Goal: Task Accomplishment & Management: Complete application form

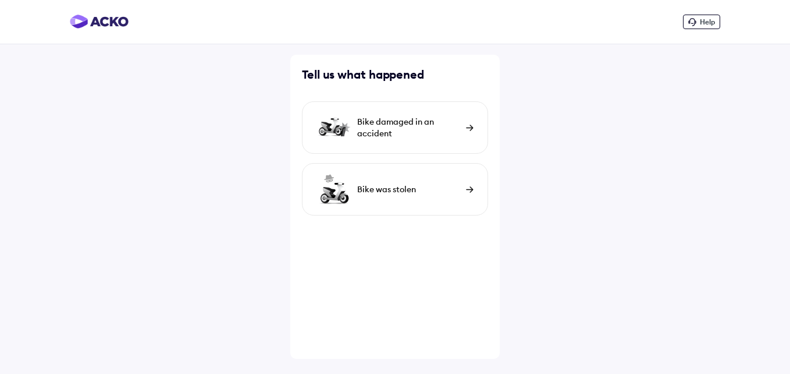
click at [464, 129] on div "Bike damaged in an accident" at bounding box center [395, 127] width 186 height 52
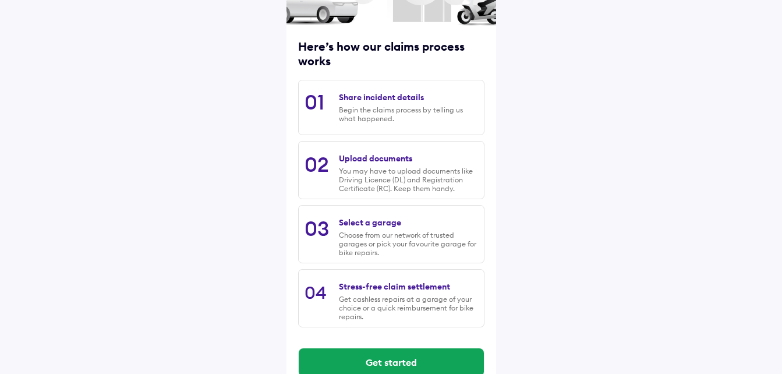
scroll to position [101, 0]
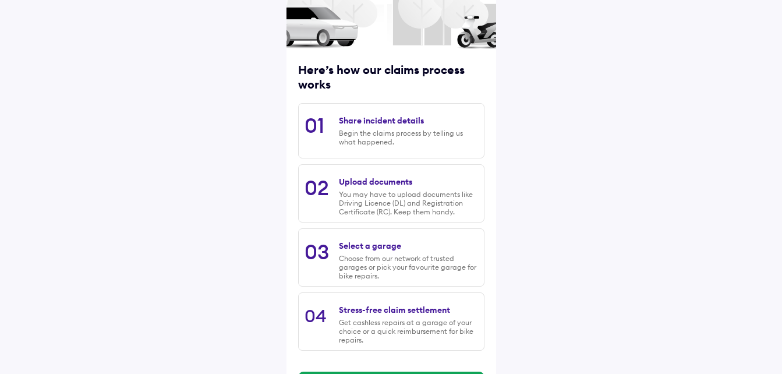
click at [386, 121] on div "Share incident details Begin the claims process by telling us what happened." at bounding box center [408, 130] width 139 height 42
click at [386, 121] on div "Share incident details" at bounding box center [381, 120] width 85 height 10
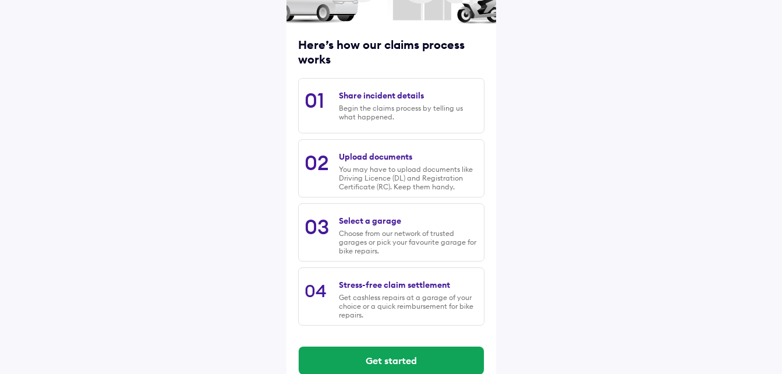
scroll to position [148, 0]
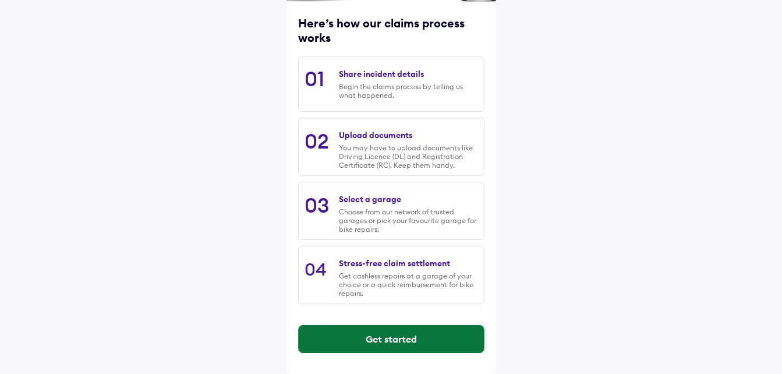
click at [373, 339] on button "Get started" at bounding box center [391, 339] width 185 height 28
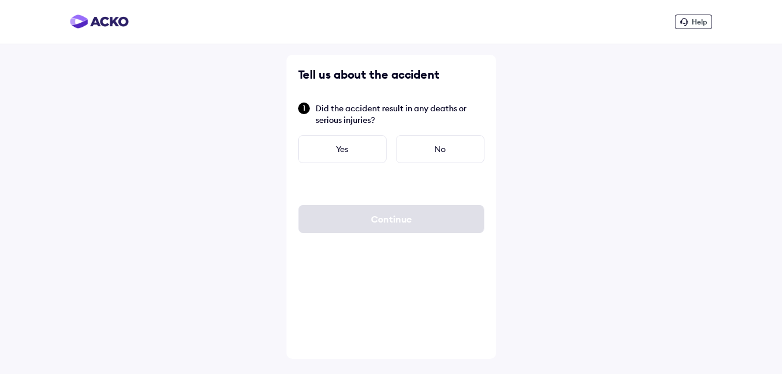
scroll to position [0, 0]
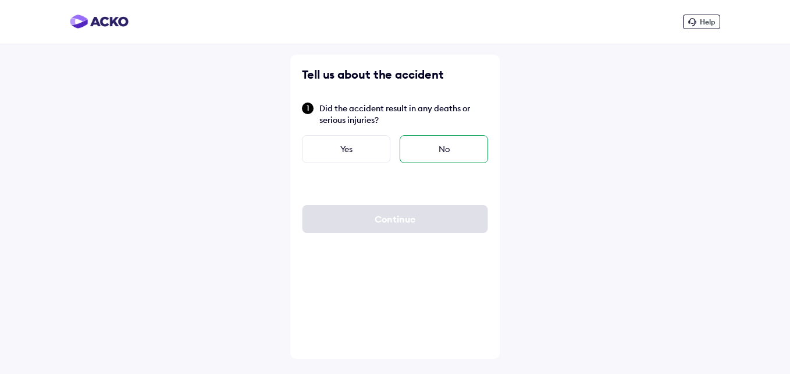
click at [456, 141] on div "No" at bounding box center [444, 149] width 88 height 28
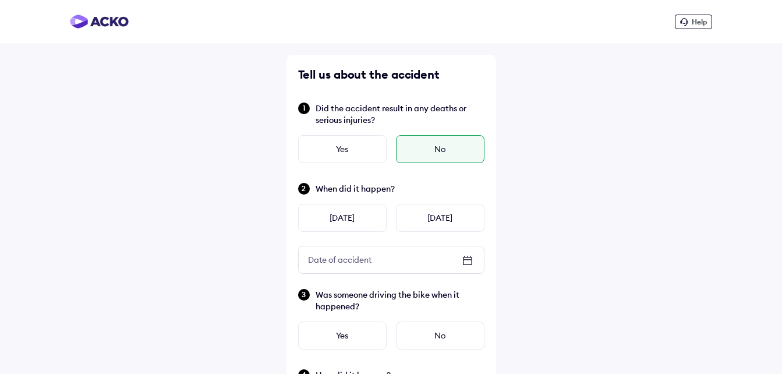
click at [468, 262] on icon at bounding box center [467, 260] width 14 height 14
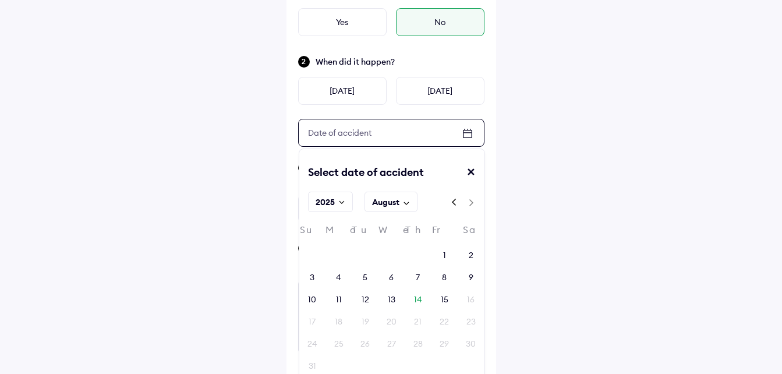
scroll to position [140, 0]
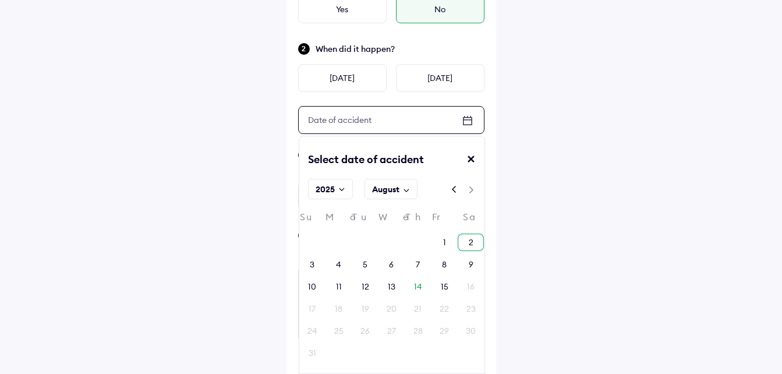
click at [472, 242] on div "2" at bounding box center [471, 242] width 5 height 12
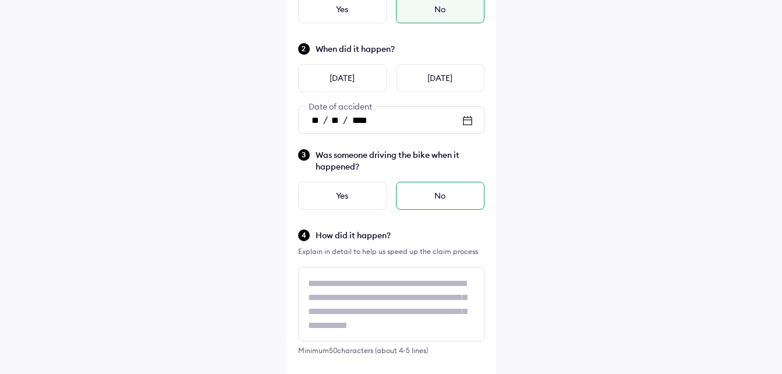
click at [432, 192] on div "No" at bounding box center [440, 196] width 88 height 28
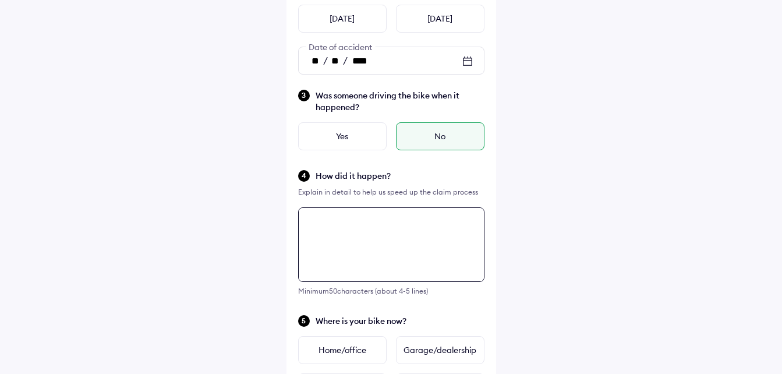
click at [381, 292] on div "Tell us about the accident Did the accident result in any deaths or serious inj…" at bounding box center [391, 179] width 210 height 646
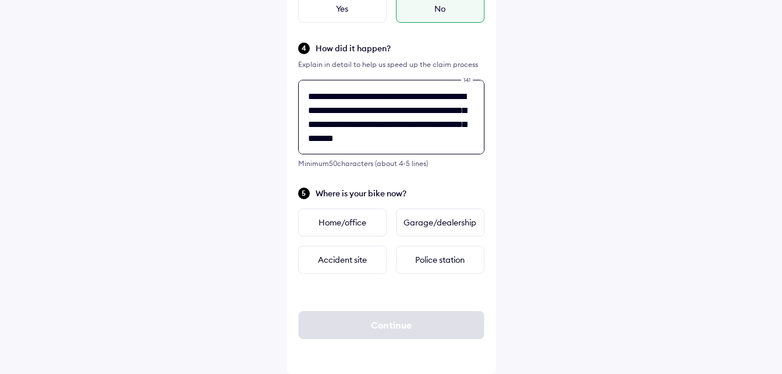
scroll to position [5, 0]
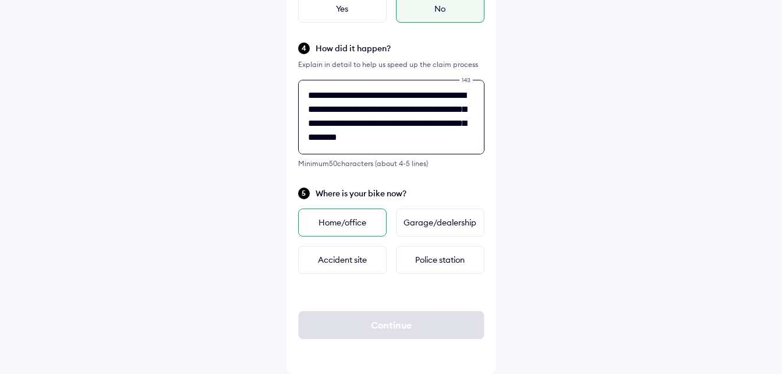
type textarea "**********"
click at [352, 226] on div "Home/office" at bounding box center [342, 222] width 88 height 28
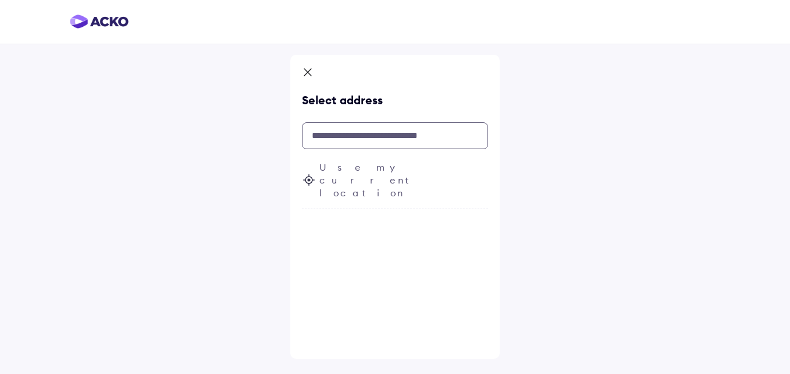
click at [382, 137] on input "text" at bounding box center [395, 135] width 186 height 27
click at [377, 166] on span "Use my current location" at bounding box center [404, 180] width 169 height 38
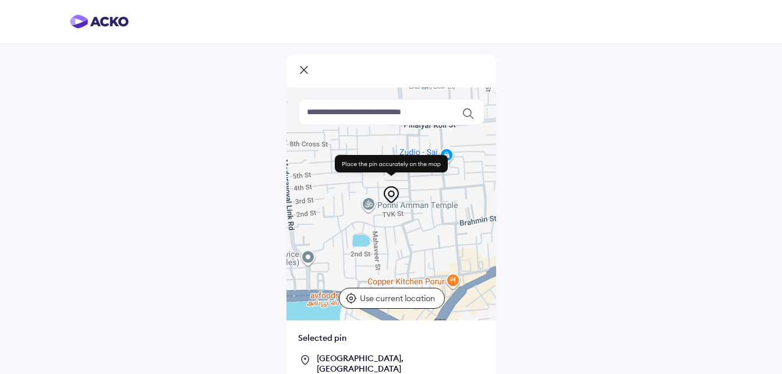
click at [433, 363] on div "Vivekanandar Street, Porur, Chennai" at bounding box center [401, 363] width 168 height 21
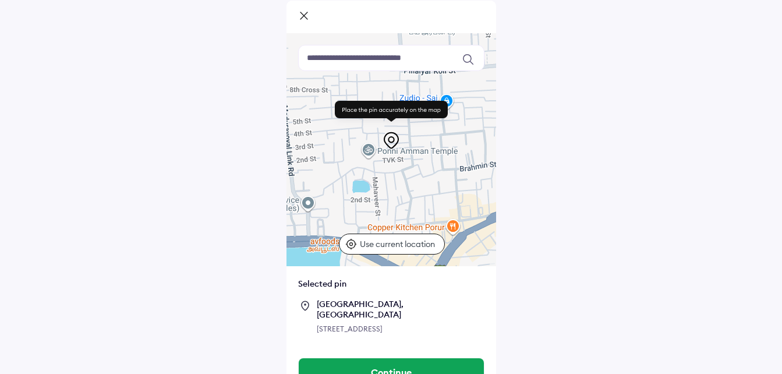
scroll to position [79, 0]
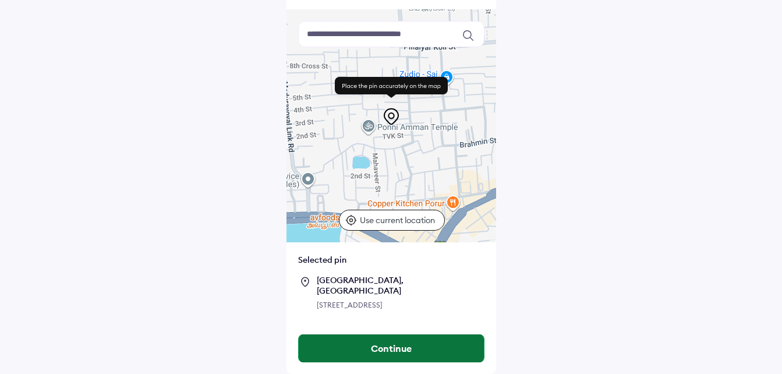
click at [458, 346] on button "Continue" at bounding box center [391, 348] width 185 height 28
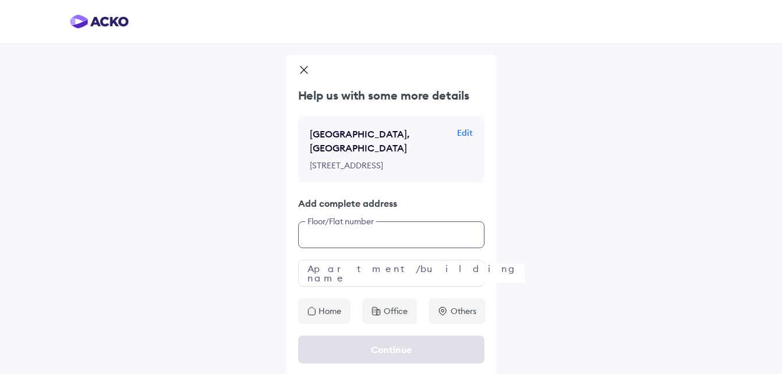
scroll to position [24, 0]
click at [419, 260] on div "Help us with some more details Vivekanandar Street, Porur, Chennai Edit 13-128,…" at bounding box center [391, 204] width 210 height 236
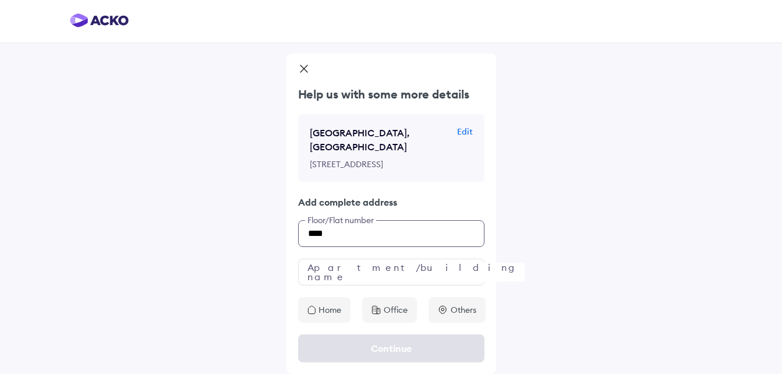
paste input "**********"
type input "**********"
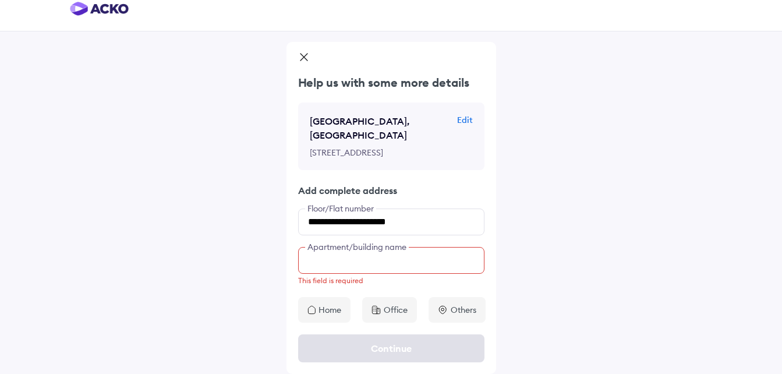
scroll to position [36, 0]
click at [413, 269] on input "text" at bounding box center [391, 260] width 186 height 27
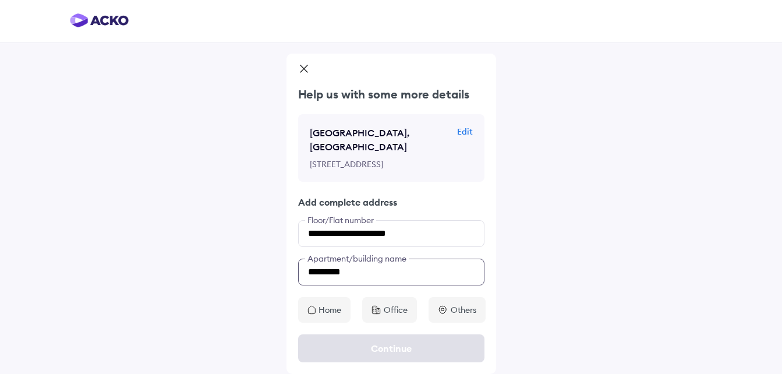
type input "********"
click at [327, 308] on p "Home" at bounding box center [329, 310] width 23 height 12
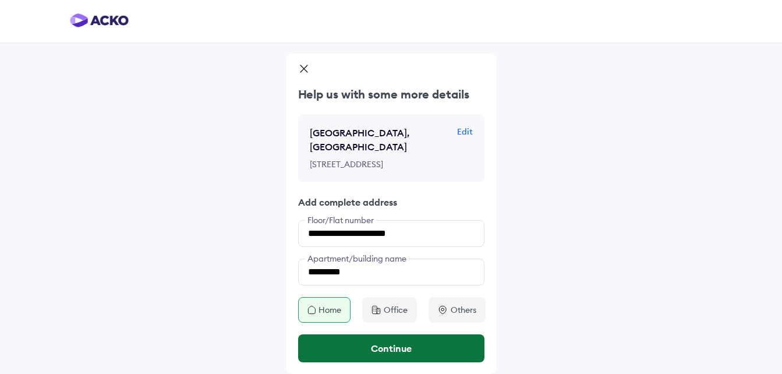
click at [357, 343] on button "Continue" at bounding box center [391, 348] width 186 height 28
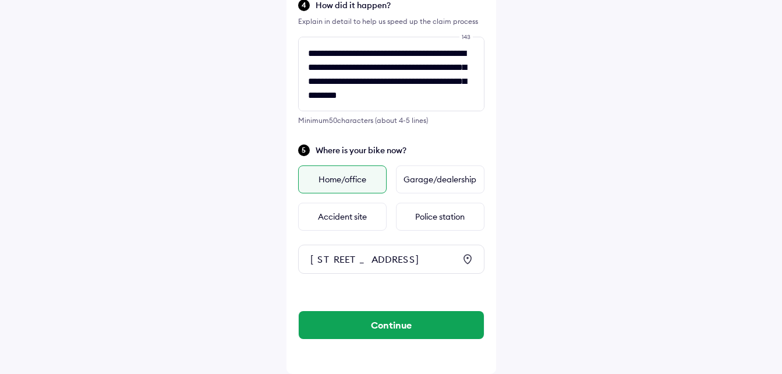
scroll to position [402, 0]
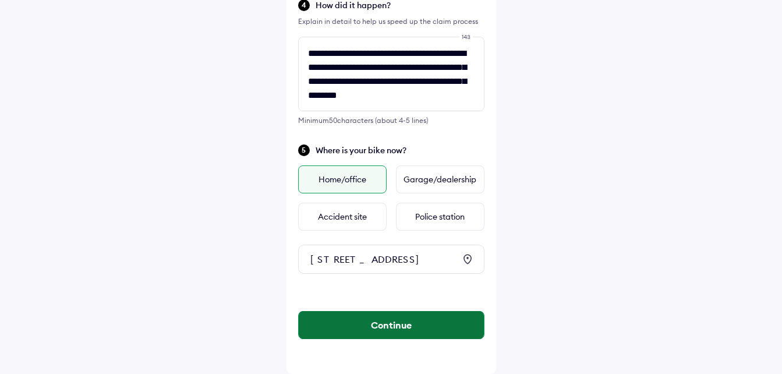
click at [388, 330] on button "Continue" at bounding box center [391, 325] width 185 height 28
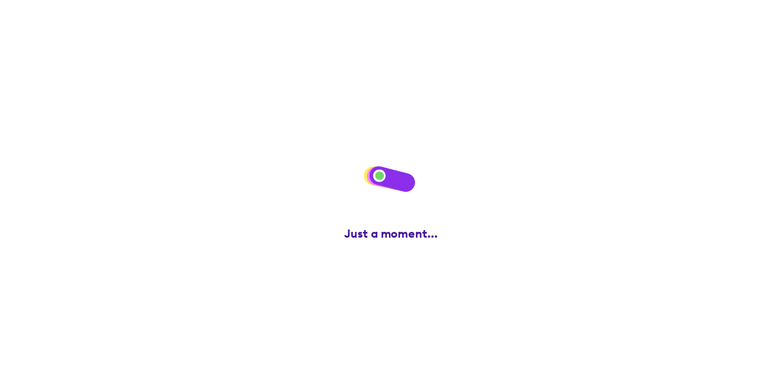
scroll to position [0, 0]
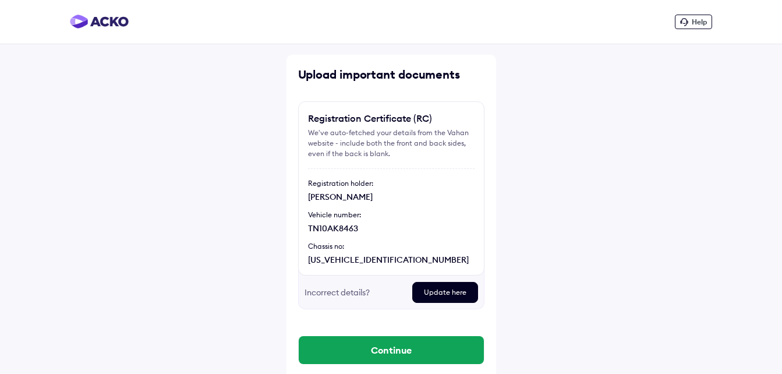
click at [424, 218] on div "Vehicle number:" at bounding box center [391, 215] width 166 height 10
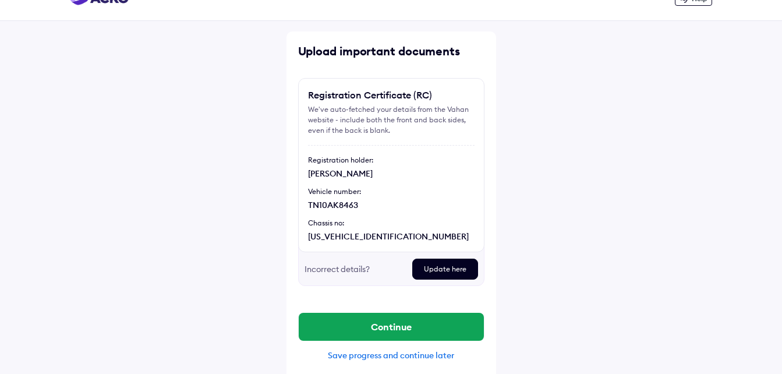
scroll to position [31, 0]
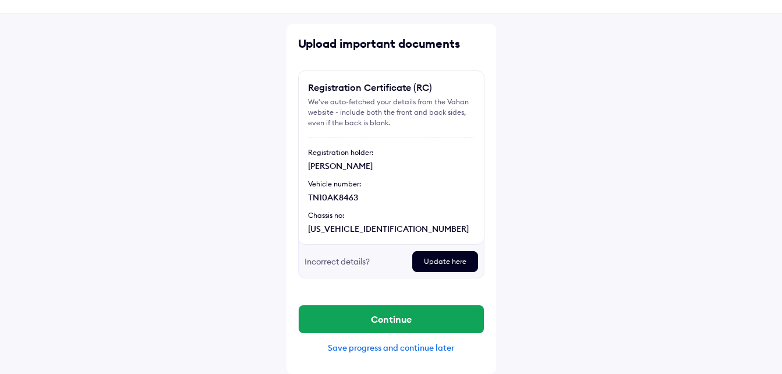
click at [416, 184] on div "Vehicle number:" at bounding box center [391, 184] width 166 height 10
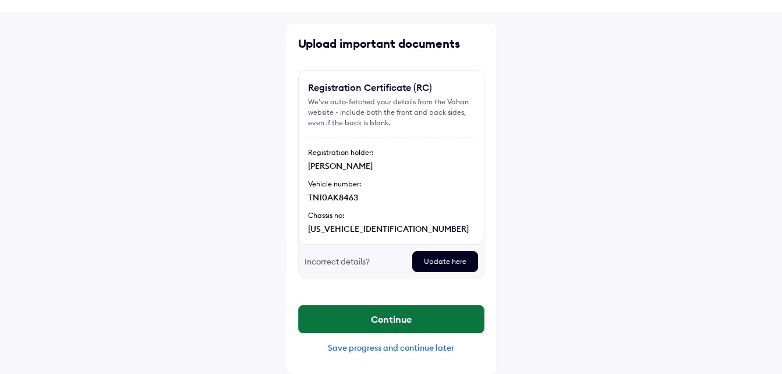
click at [393, 321] on button "Continue" at bounding box center [391, 319] width 185 height 28
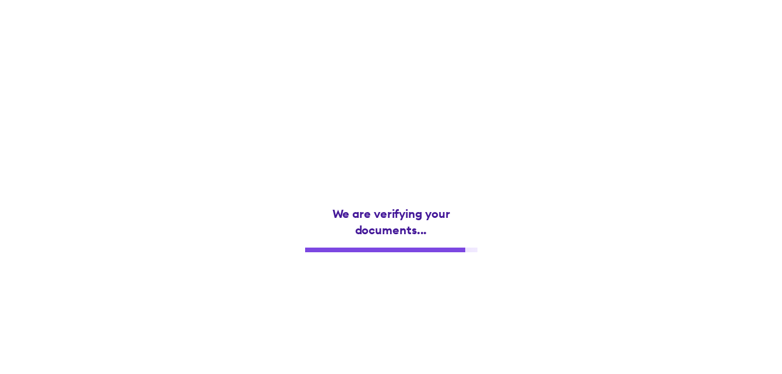
scroll to position [0, 0]
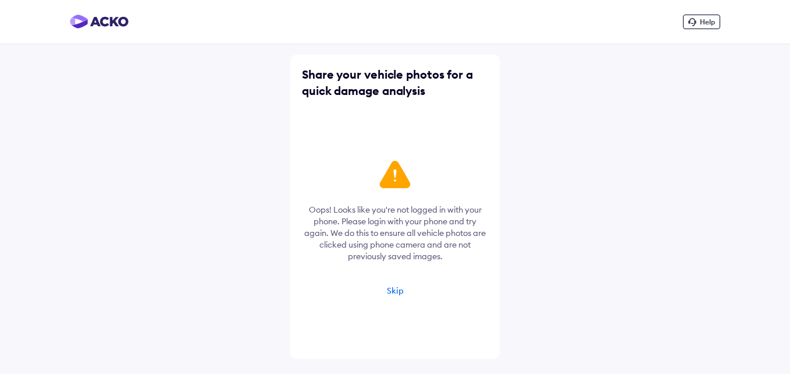
click at [393, 292] on div "Skip" at bounding box center [395, 290] width 17 height 10
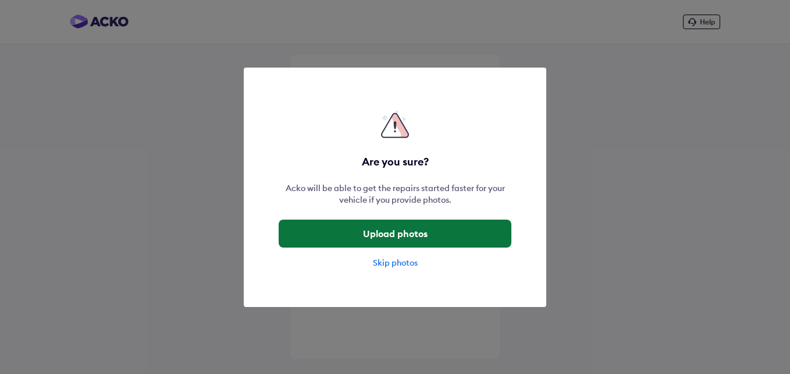
click at [397, 230] on button "Upload photos" at bounding box center [395, 233] width 233 height 28
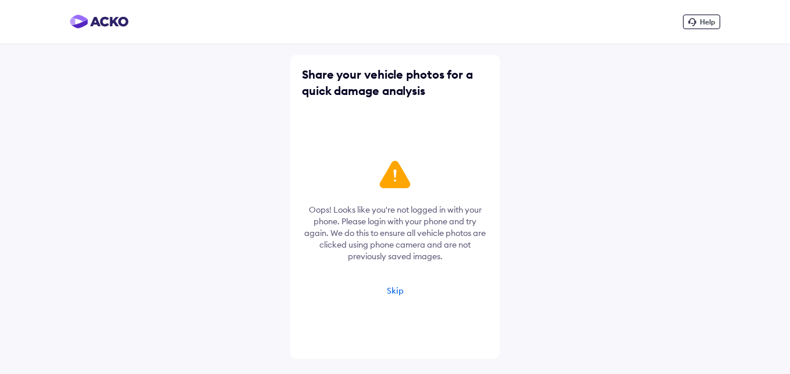
click at [395, 292] on div "Skip" at bounding box center [395, 290] width 17 height 10
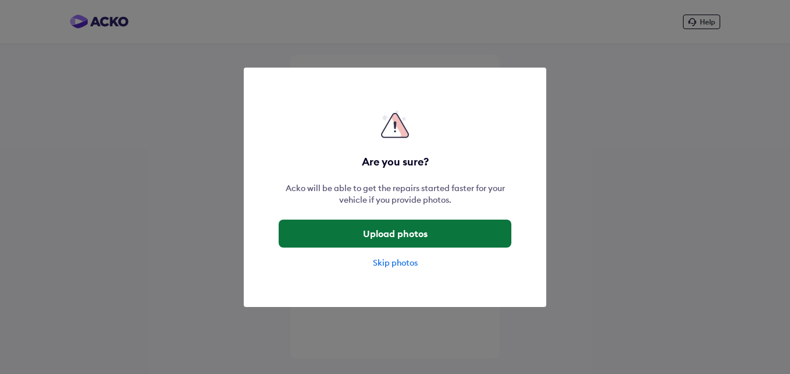
click at [400, 233] on button "Upload photos" at bounding box center [395, 233] width 233 height 28
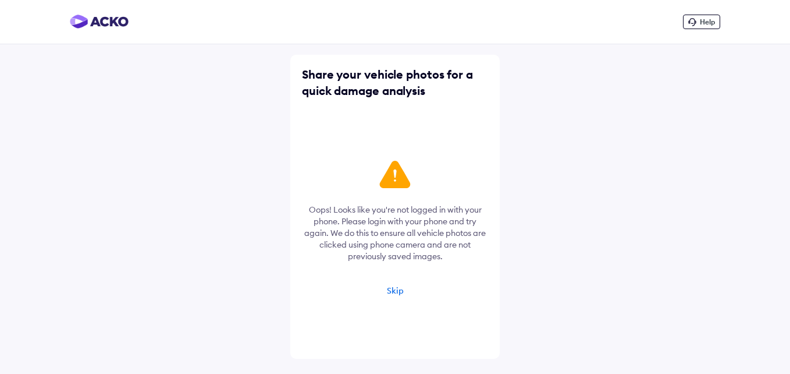
click at [393, 290] on div "Skip" at bounding box center [395, 290] width 17 height 10
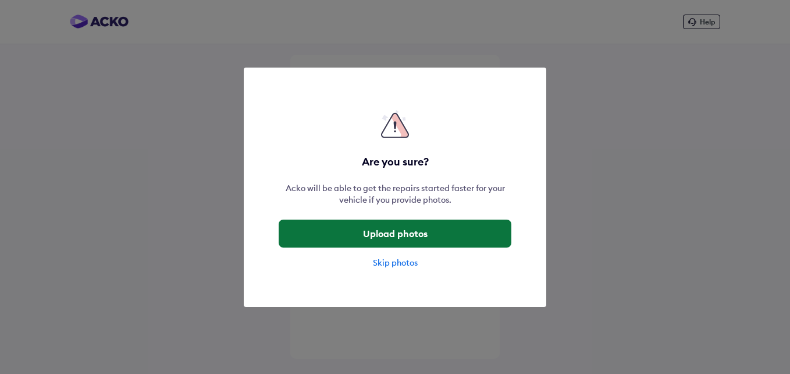
click at [420, 232] on button "Upload photos" at bounding box center [395, 233] width 233 height 28
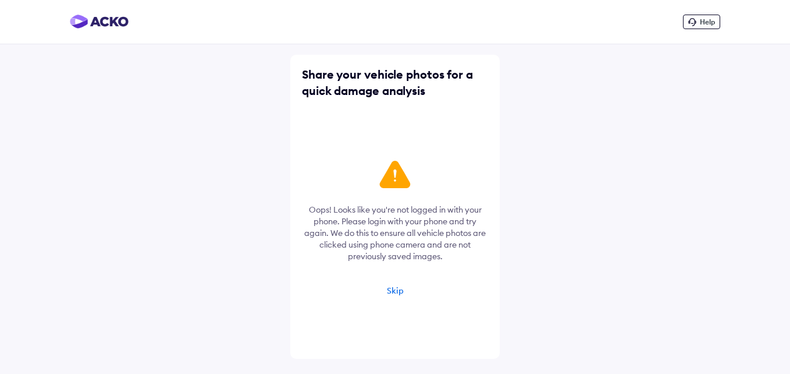
click at [393, 289] on div "Skip" at bounding box center [395, 290] width 17 height 10
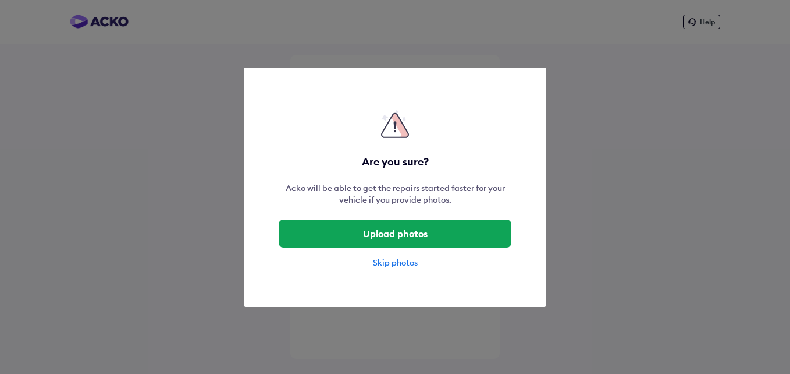
click at [393, 289] on div "Are you sure? Acko will be able to get the repairs started faster for your vehi…" at bounding box center [395, 187] width 303 height 239
click at [583, 233] on div "Are you sure? Acko will be able to get the repairs started faster for your vehi…" at bounding box center [395, 187] width 790 height 374
click at [408, 261] on div "Skip photos" at bounding box center [395, 263] width 233 height 12
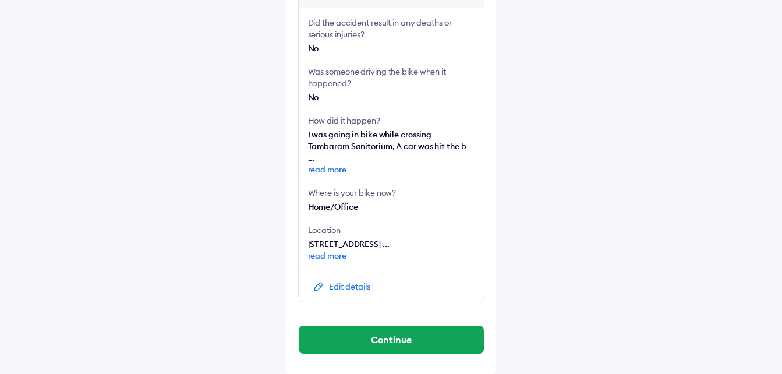
scroll to position [257, 0]
click at [354, 288] on div "Edit details" at bounding box center [349, 286] width 41 height 12
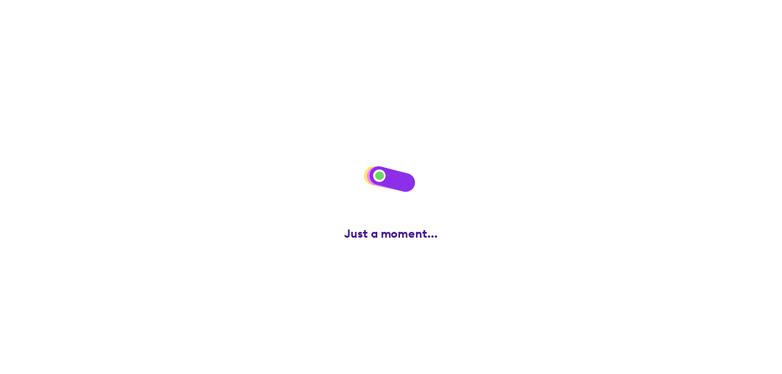
scroll to position [0, 0]
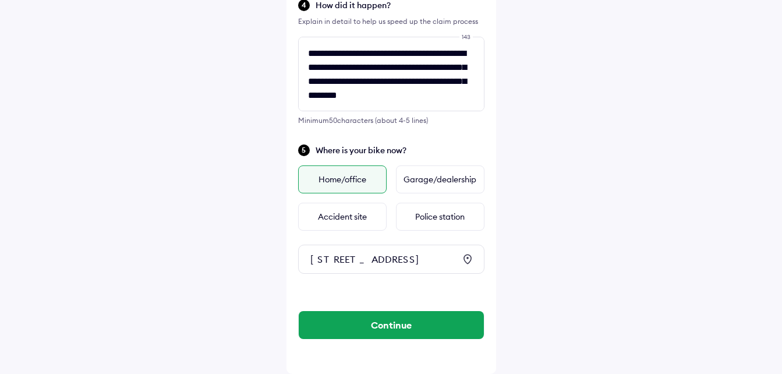
scroll to position [402, 0]
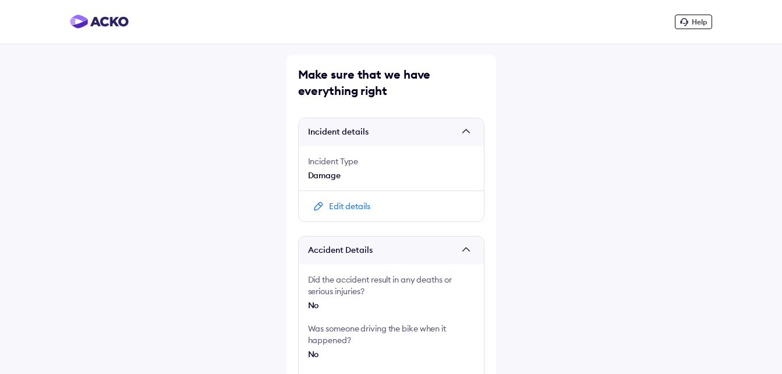
scroll to position [257, 0]
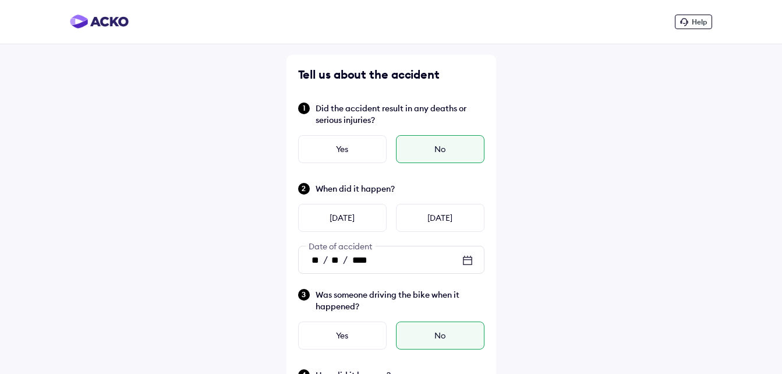
click at [689, 23] on div "Help" at bounding box center [693, 22] width 37 height 15
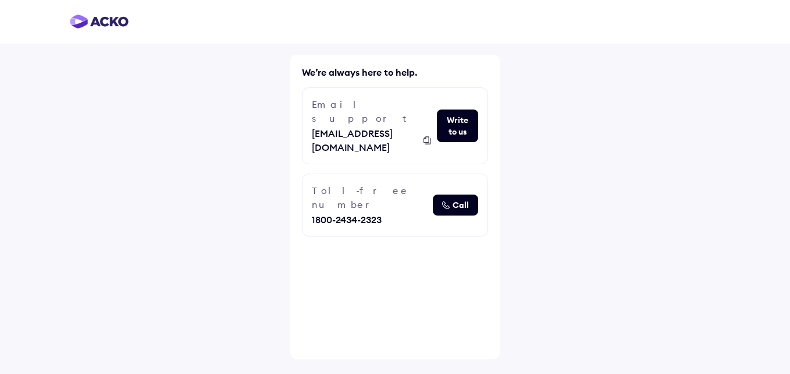
click at [449, 201] on img at bounding box center [446, 205] width 8 height 8
drag, startPoint x: 380, startPoint y: 211, endPoint x: 168, endPoint y: 0, distance: 299.2
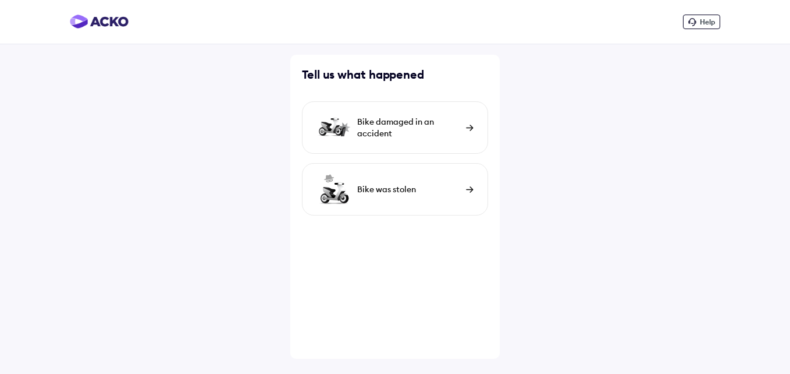
click at [411, 126] on div "Bike damaged in an accident" at bounding box center [408, 127] width 103 height 23
click at [412, 129] on div "Bike damaged in an accident" at bounding box center [408, 127] width 103 height 23
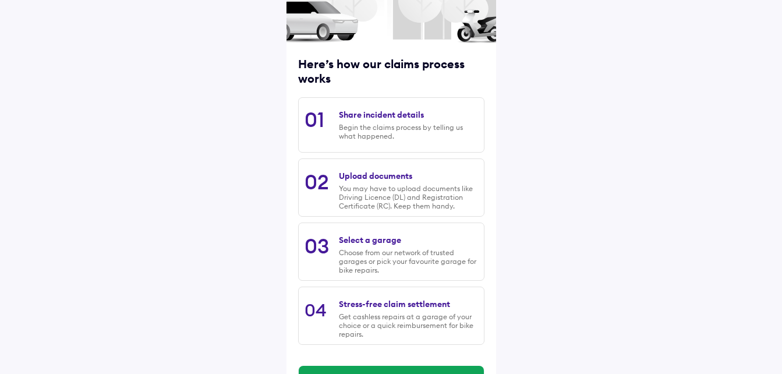
scroll to position [148, 0]
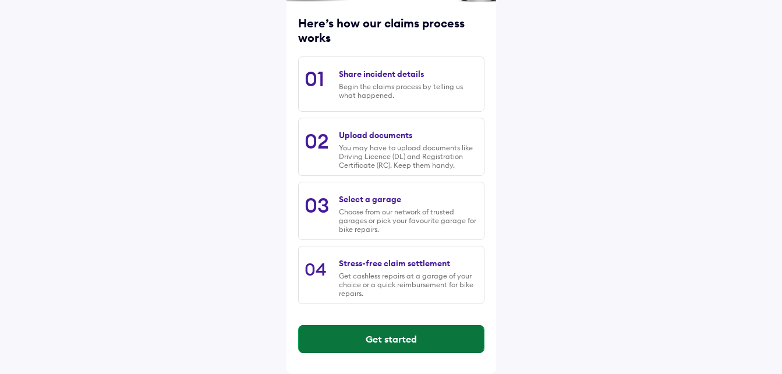
click at [444, 342] on button "Get started" at bounding box center [391, 339] width 185 height 28
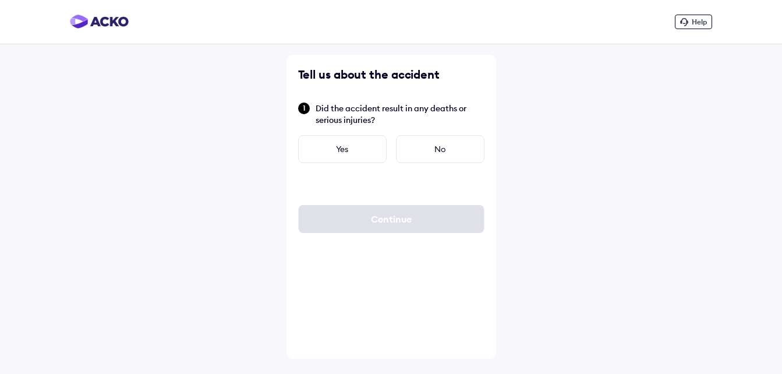
scroll to position [0, 0]
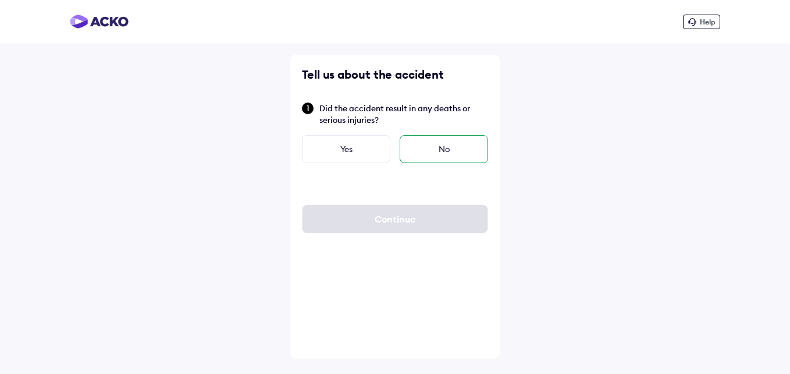
click at [428, 142] on div "No" at bounding box center [444, 149] width 88 height 28
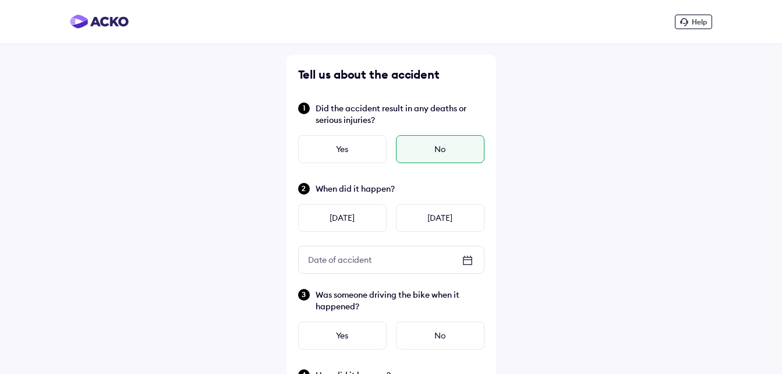
click at [467, 264] on icon at bounding box center [467, 260] width 14 height 14
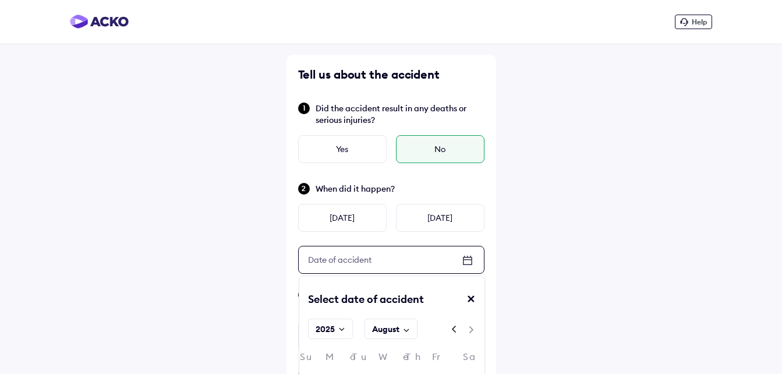
scroll to position [327, 0]
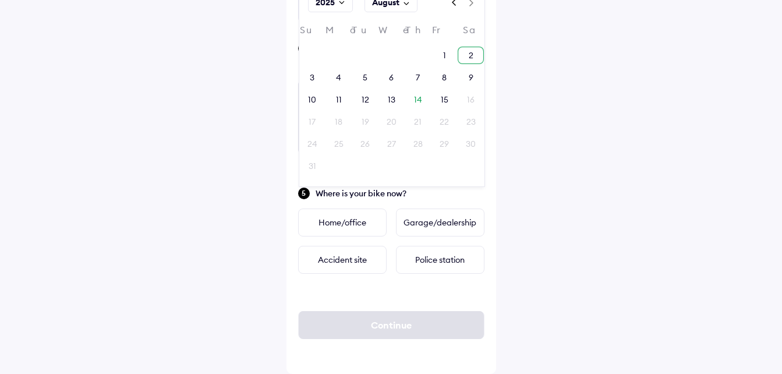
click at [471, 58] on div "2" at bounding box center [471, 55] width 5 height 12
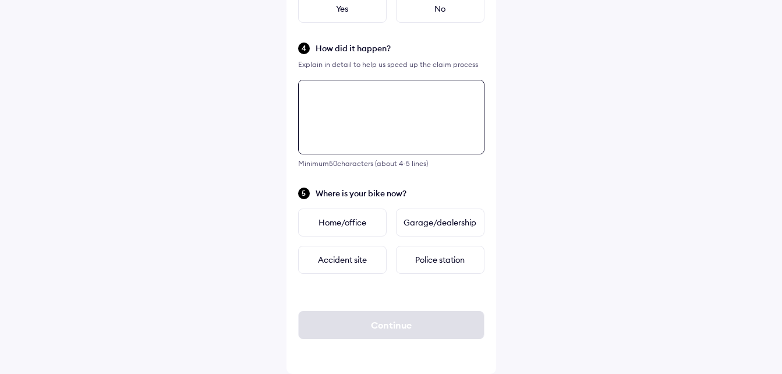
click at [400, 111] on textarea at bounding box center [391, 117] width 186 height 75
type textarea "*"
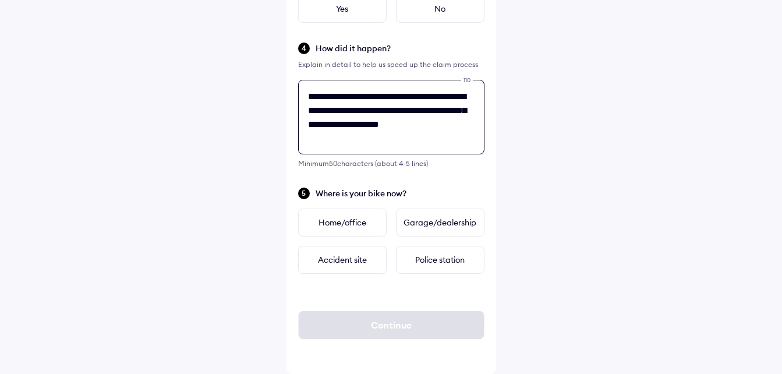
scroll to position [5, 0]
type textarea "**********"
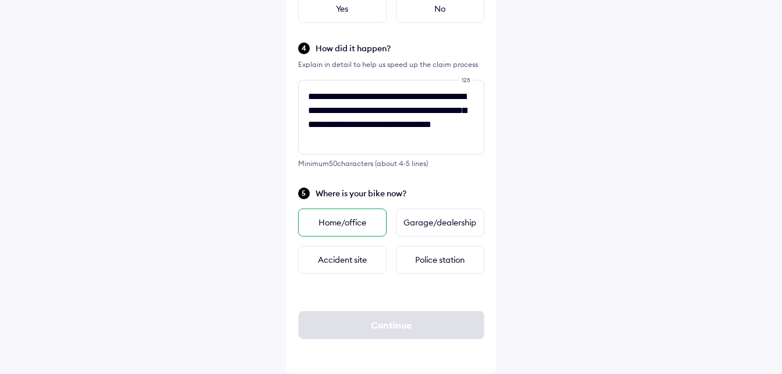
click at [338, 220] on div "Home/office" at bounding box center [342, 222] width 88 height 28
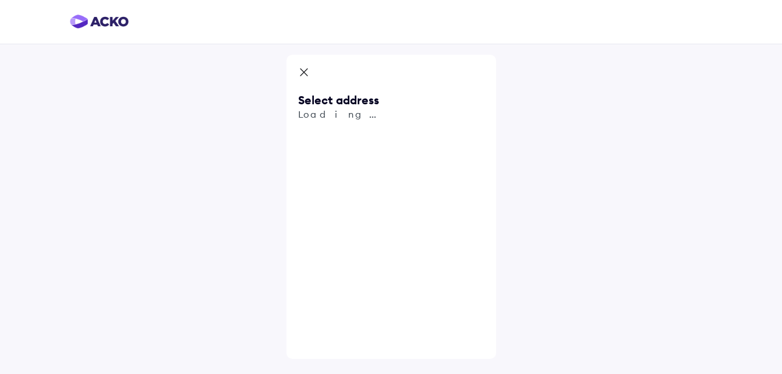
scroll to position [0, 0]
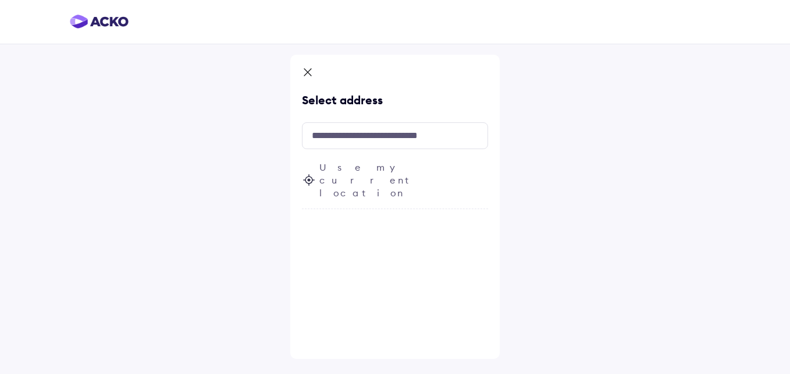
click at [392, 168] on span "Use my current location" at bounding box center [404, 180] width 169 height 38
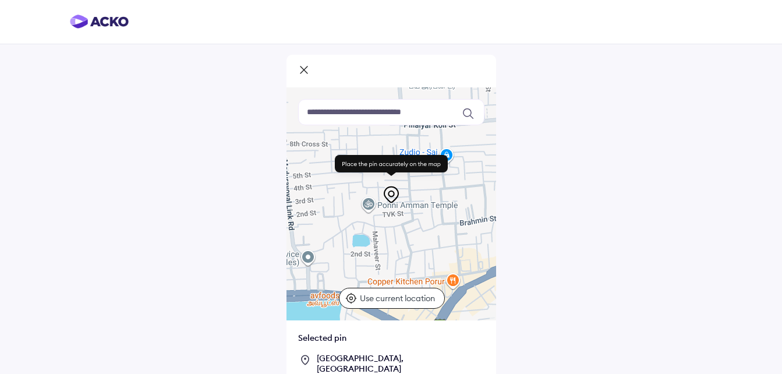
click at [415, 365] on div "[STREET_ADDRESS]" at bounding box center [401, 371] width 168 height 36
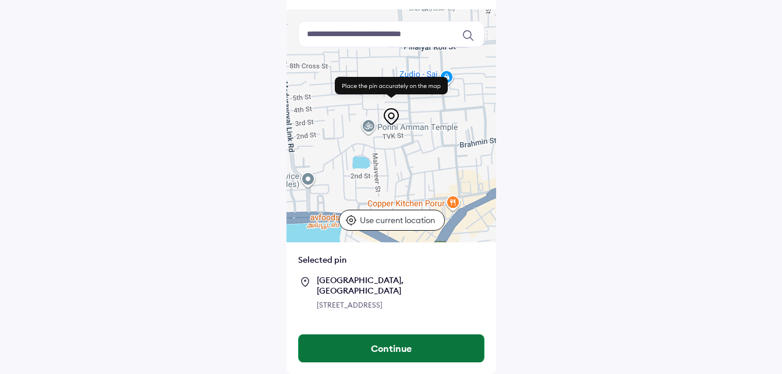
click at [447, 352] on button "Continue" at bounding box center [391, 348] width 185 height 28
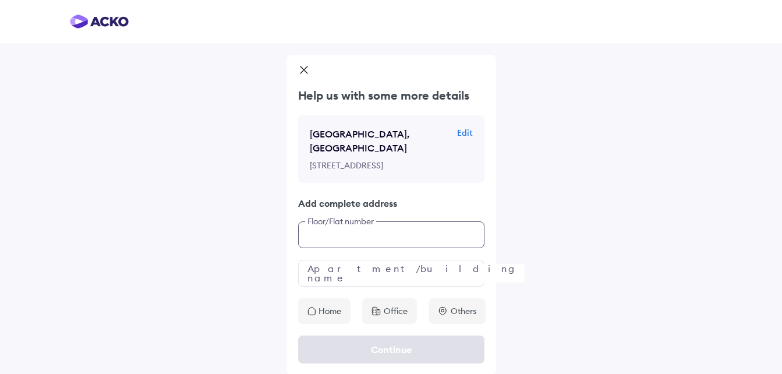
scroll to position [24, 0]
click at [407, 267] on div "Help us with some more details [GEOGRAPHIC_DATA] Edit [STREET_ADDRESS] Add comp…" at bounding box center [391, 204] width 210 height 236
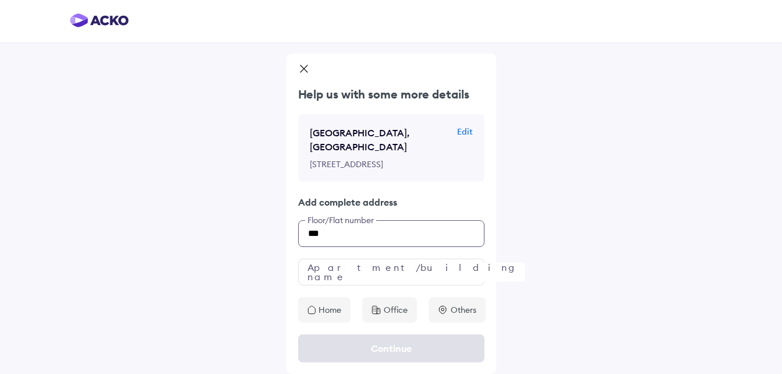
type input "***"
type input "*"
type input "*********"
click at [313, 309] on icon at bounding box center [311, 309] width 8 height 9
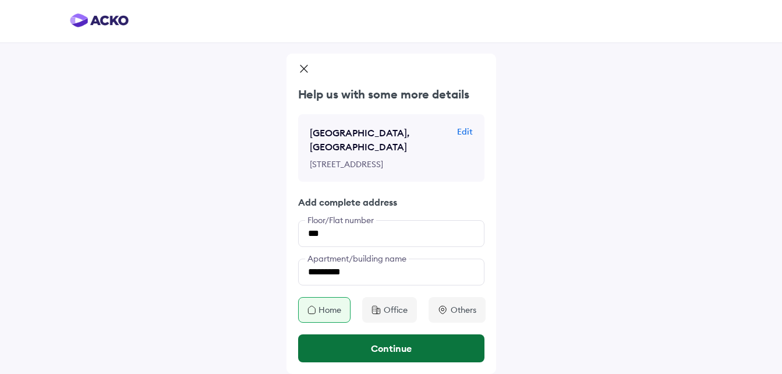
click at [363, 352] on button "Continue" at bounding box center [391, 348] width 186 height 28
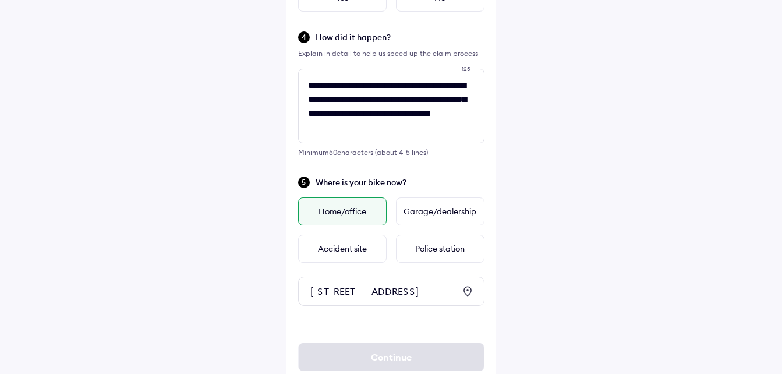
scroll to position [402, 0]
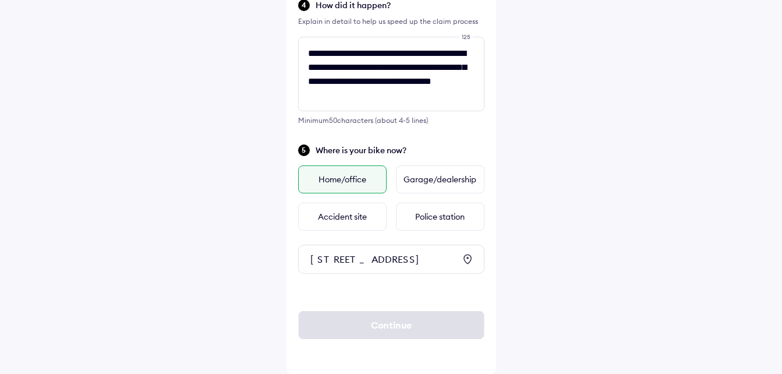
click at [354, 165] on div "Home/office" at bounding box center [342, 179] width 88 height 28
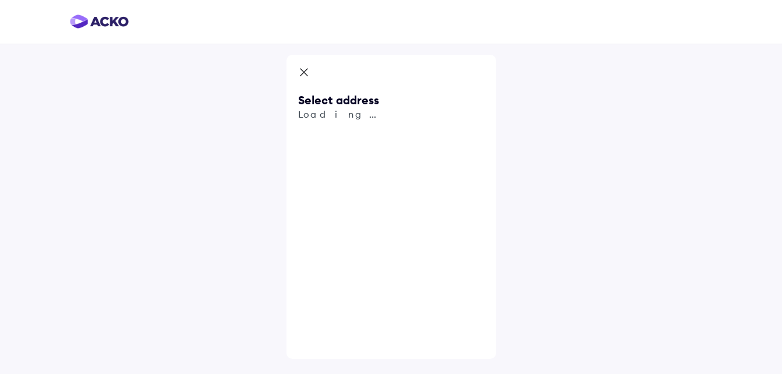
scroll to position [0, 0]
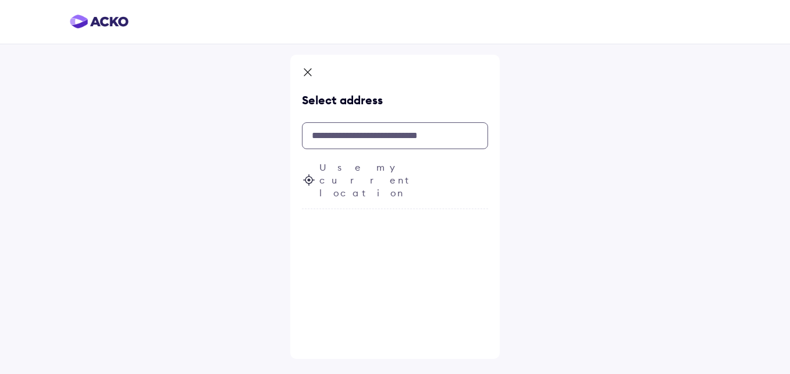
click at [420, 135] on input "text" at bounding box center [395, 135] width 186 height 27
click at [398, 169] on span "Use my current location" at bounding box center [404, 180] width 169 height 38
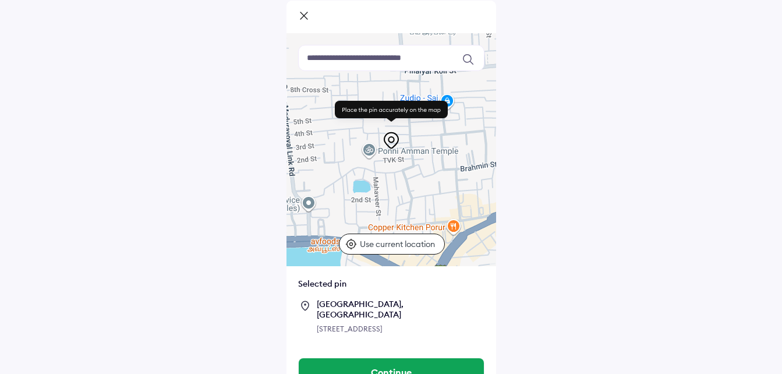
scroll to position [79, 0]
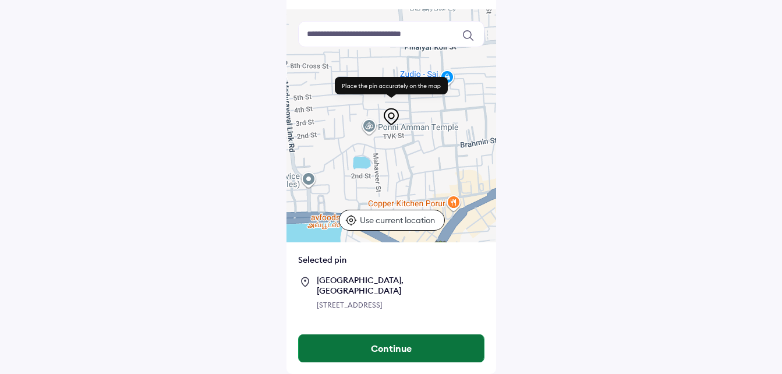
click at [433, 358] on button "Continue" at bounding box center [391, 348] width 185 height 28
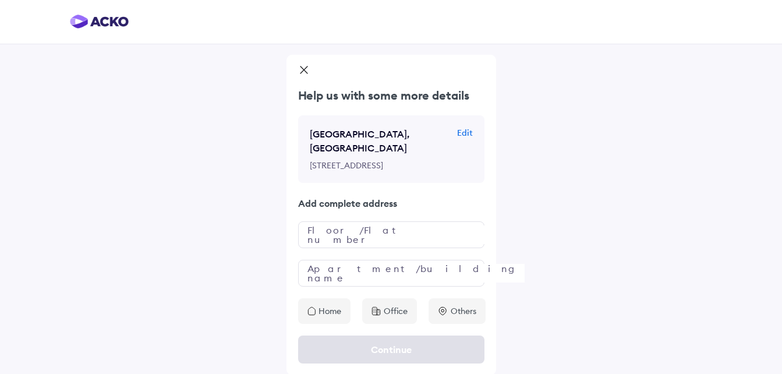
click at [335, 324] on div "Home" at bounding box center [324, 311] width 52 height 26
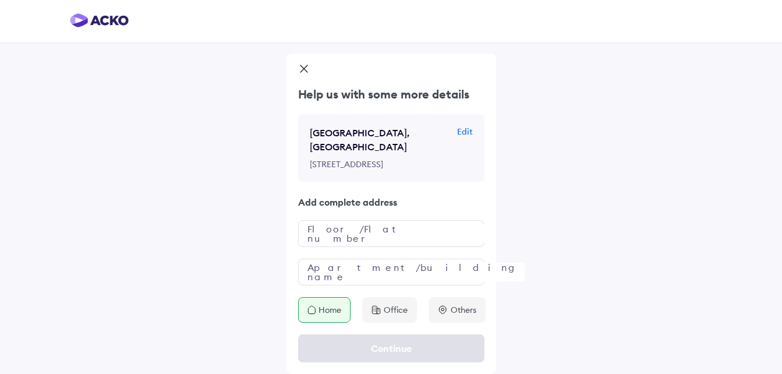
scroll to position [24, 0]
click at [384, 235] on input "text" at bounding box center [391, 233] width 186 height 27
type input "**********"
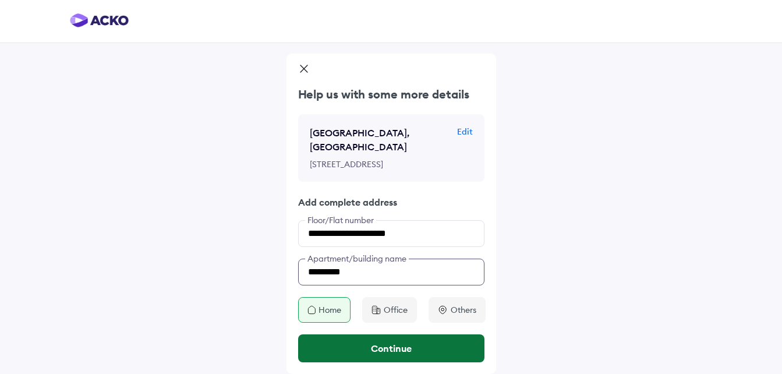
type input "*********"
click at [406, 352] on button "Continue" at bounding box center [391, 348] width 186 height 28
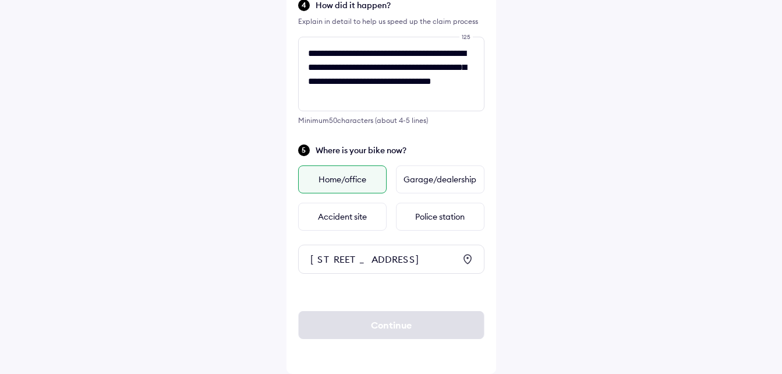
scroll to position [76, 0]
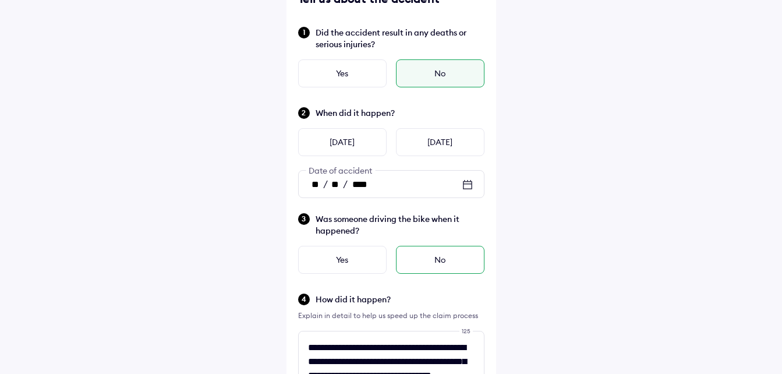
click at [430, 261] on div "No" at bounding box center [440, 260] width 88 height 28
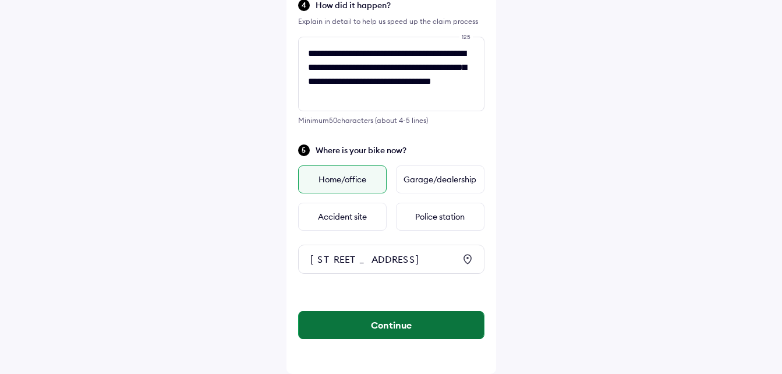
click at [440, 332] on button "Continue" at bounding box center [391, 325] width 185 height 28
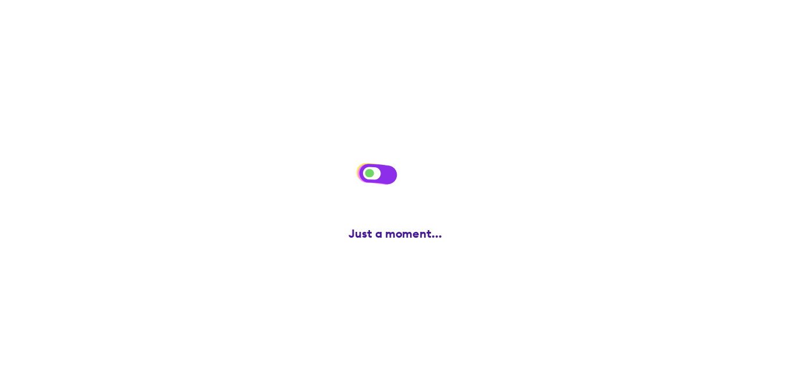
scroll to position [0, 0]
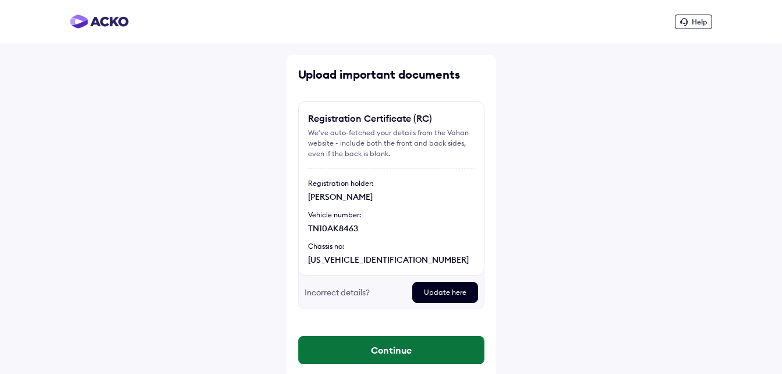
click at [411, 346] on button "Continue" at bounding box center [391, 350] width 185 height 28
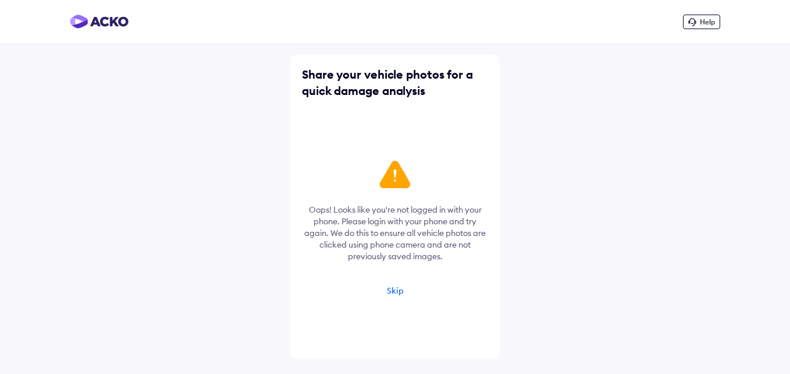
click at [399, 288] on div "Skip" at bounding box center [395, 290] width 17 height 10
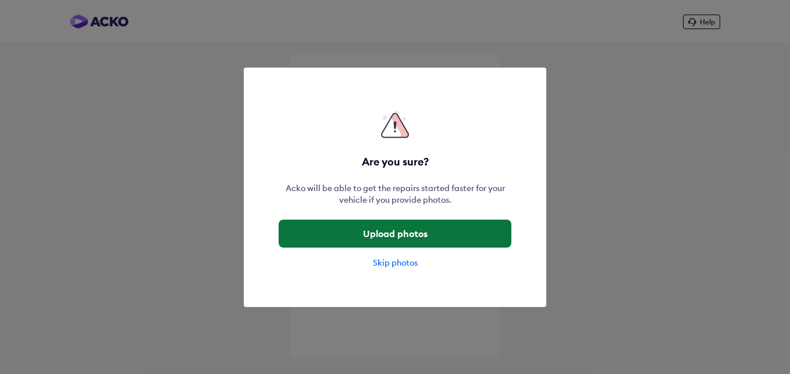
click at [398, 219] on button "Upload photos" at bounding box center [395, 233] width 233 height 28
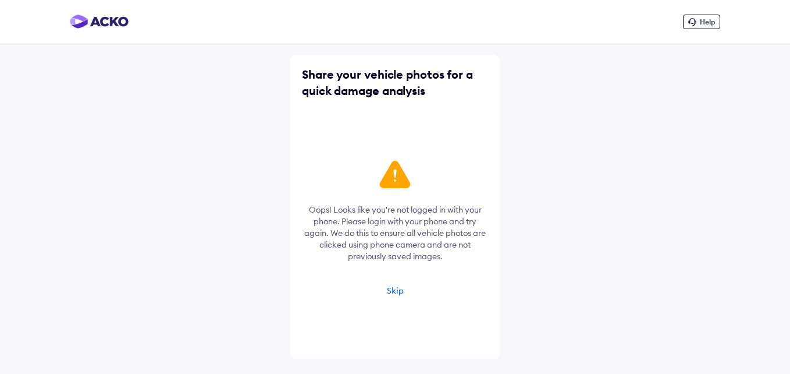
click at [396, 288] on div "Skip" at bounding box center [395, 290] width 17 height 10
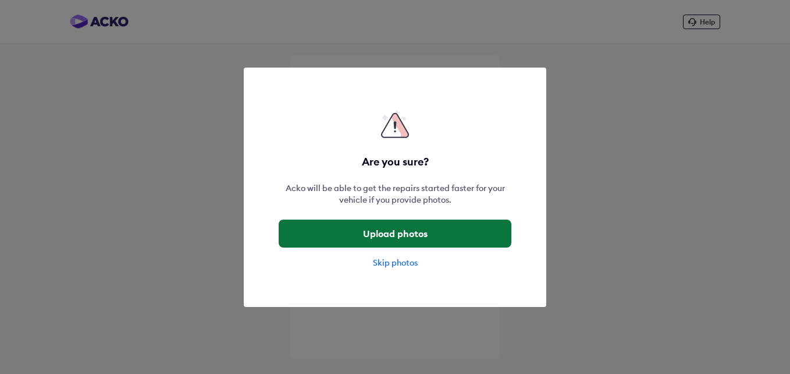
click at [406, 233] on button "Upload photos" at bounding box center [395, 233] width 233 height 28
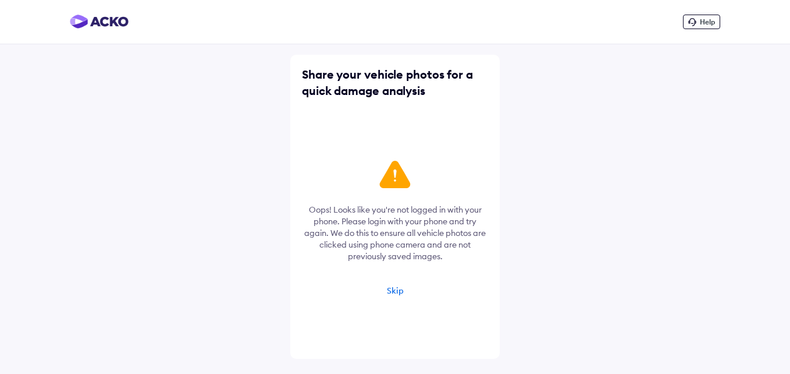
click at [705, 23] on span "Help" at bounding box center [707, 21] width 15 height 9
